Goal: Task Accomplishment & Management: Use online tool/utility

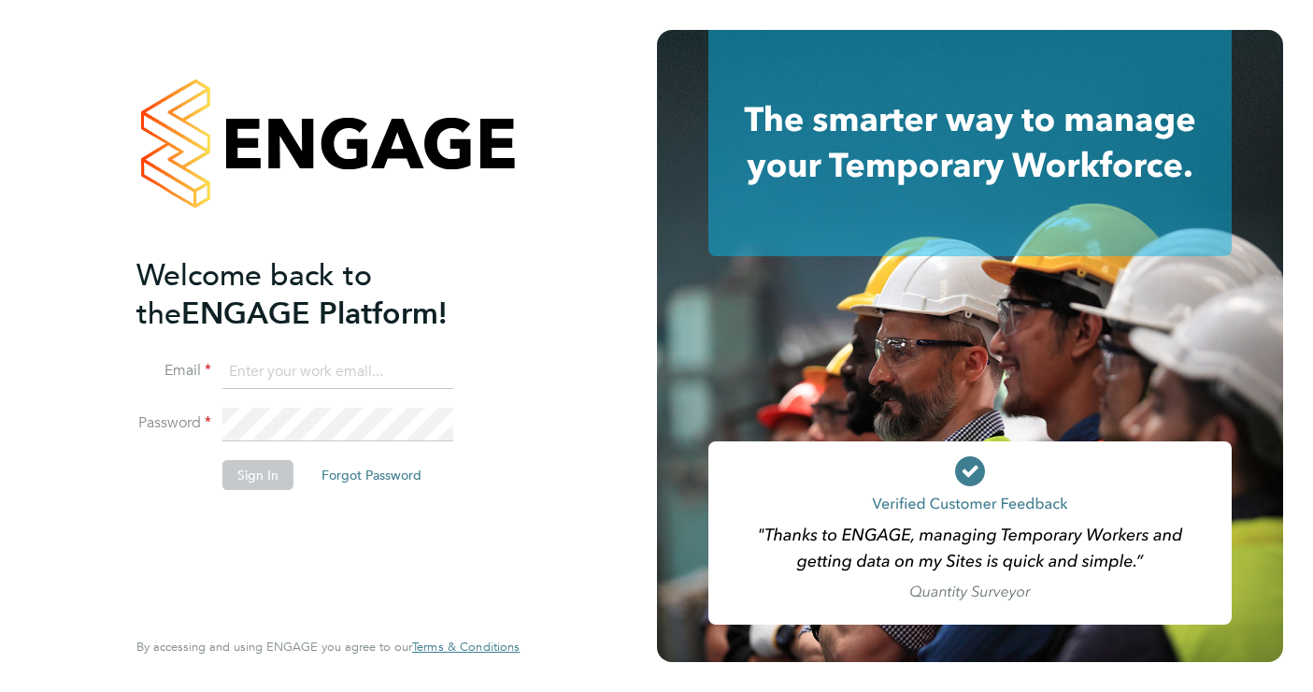
type input "elliott.murphy@elan-homes.co.uk"
click at [267, 471] on button "Sign In" at bounding box center [257, 475] width 71 height 30
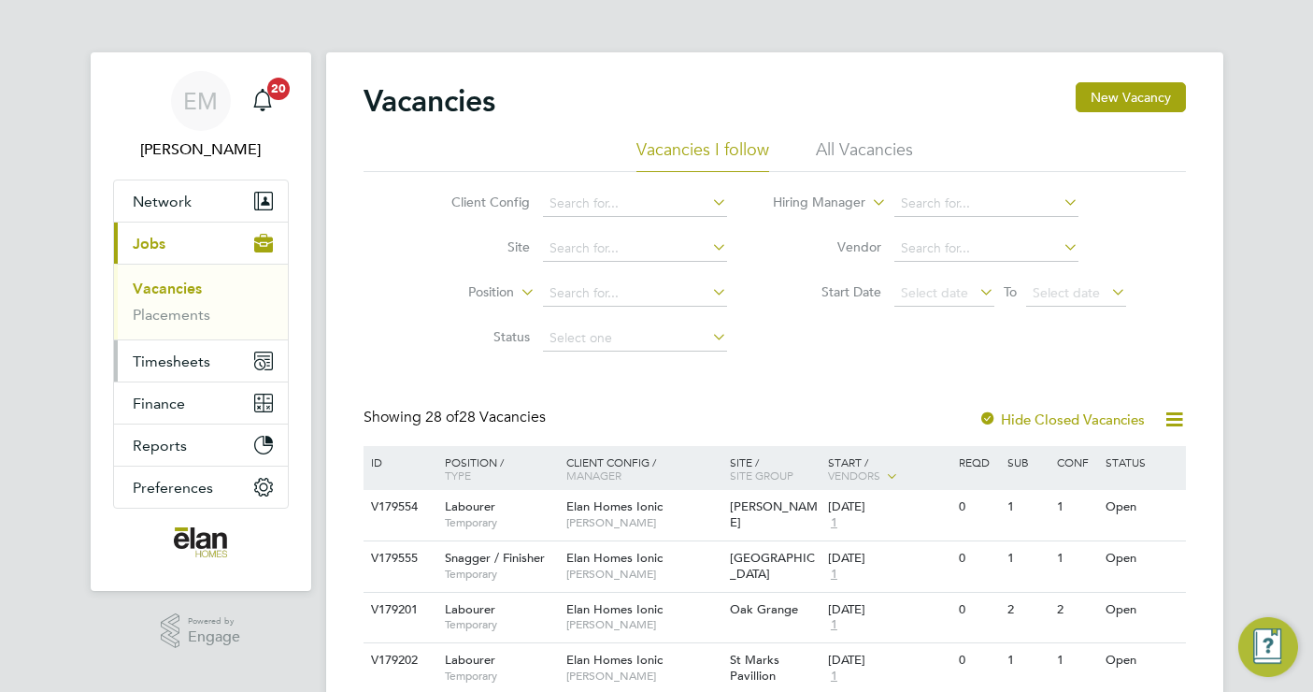
click at [189, 358] on span "Timesheets" at bounding box center [172, 361] width 78 height 18
click at [189, 322] on link "Timesheets" at bounding box center [172, 331] width 78 height 18
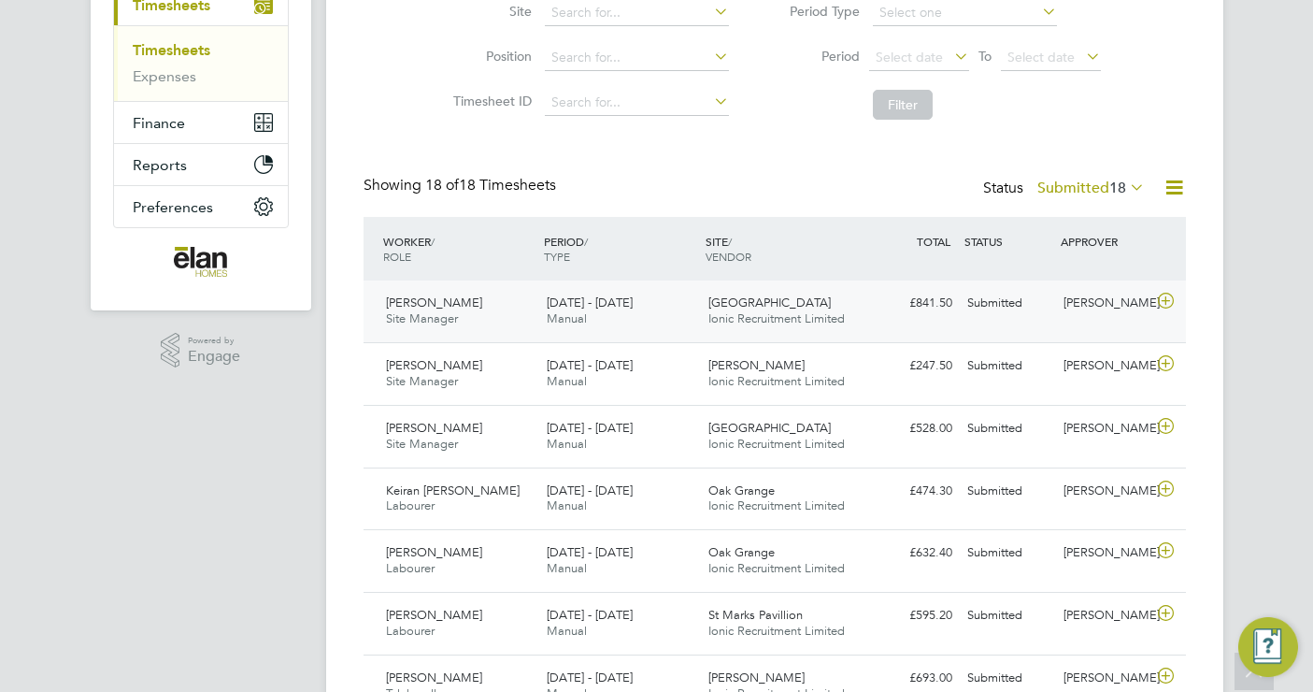
click at [460, 315] on div "[PERSON_NAME] Site Manager [DATE] - [DATE]" at bounding box center [460, 311] width 162 height 47
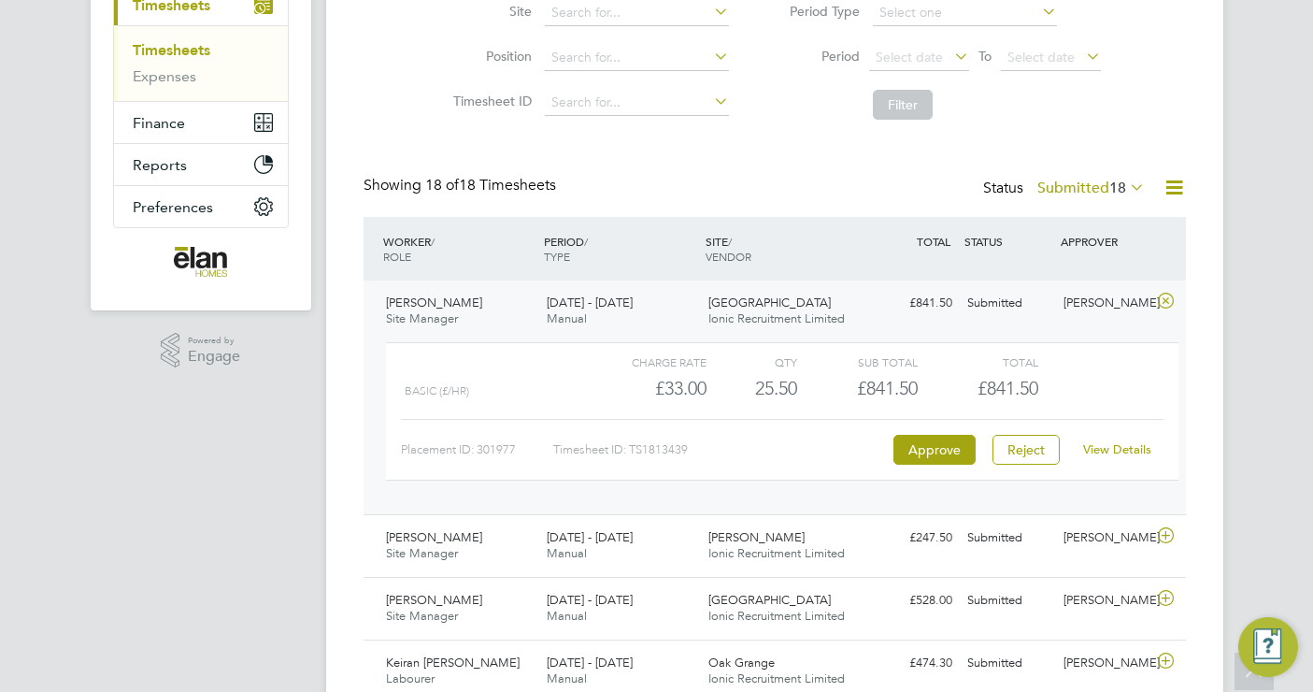
click at [465, 312] on div "[PERSON_NAME] Site Manager [DATE] - [DATE]" at bounding box center [460, 311] width 162 height 47
